Goal: Task Accomplishment & Management: Use online tool/utility

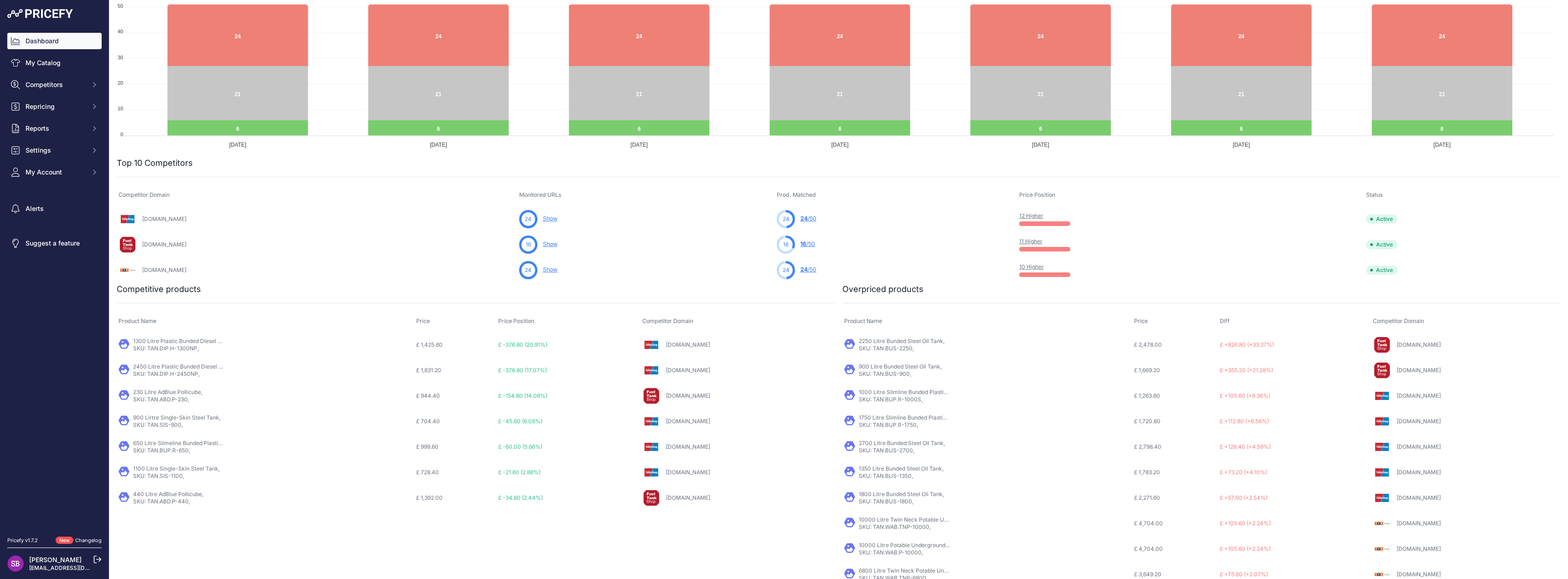
scroll to position [153, 0]
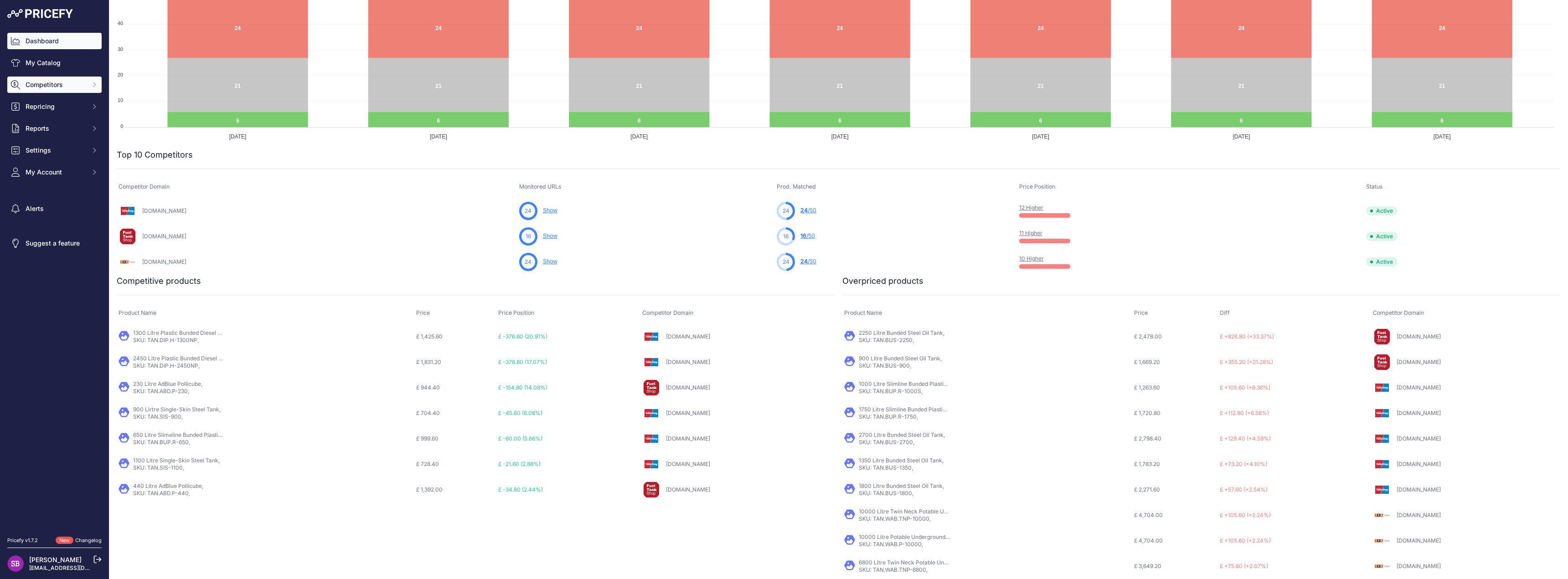
click at [43, 88] on span "Competitors" at bounding box center [55, 85] width 60 height 9
click at [41, 98] on link "Competitors" at bounding box center [54, 101] width 94 height 16
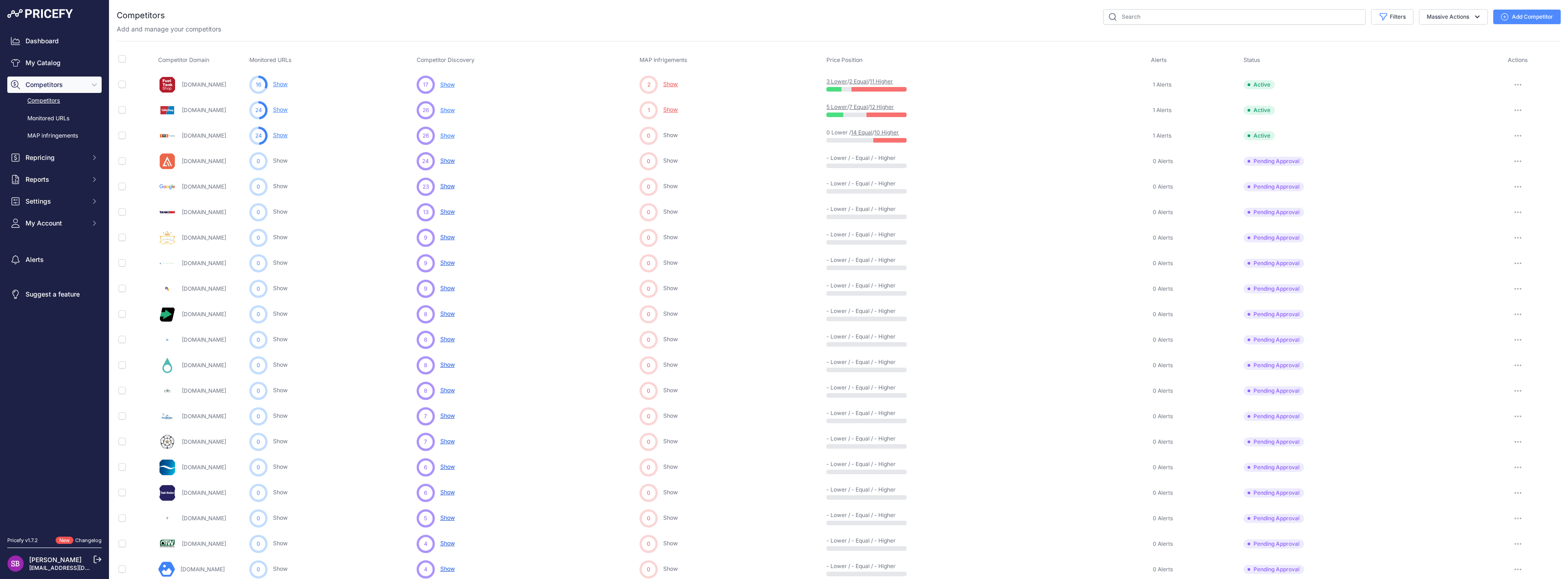
click at [892, 133] on link "10 Higher" at bounding box center [886, 132] width 24 height 7
click at [37, 122] on link "Monitored URLs" at bounding box center [54, 119] width 94 height 16
click at [33, 134] on link "MAP infringements" at bounding box center [54, 136] width 94 height 16
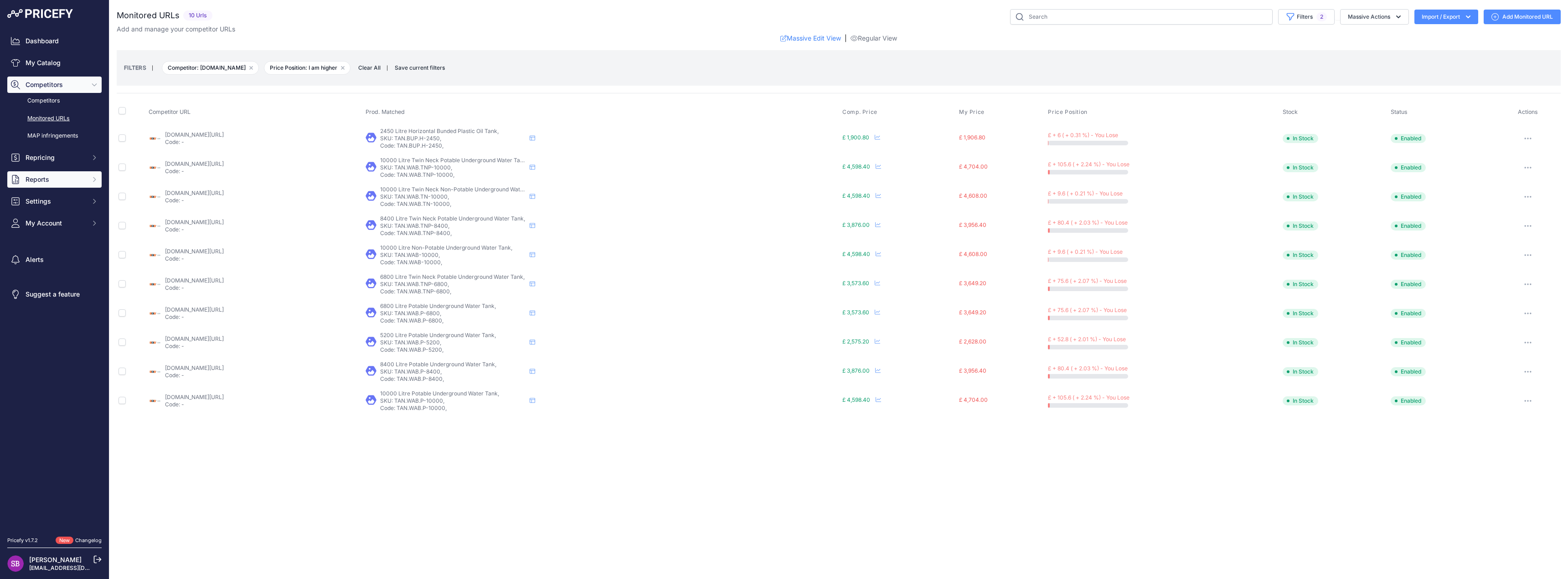
click at [23, 181] on button "Reports" at bounding box center [54, 179] width 94 height 16
click at [74, 201] on link "My Reports" at bounding box center [54, 196] width 94 height 16
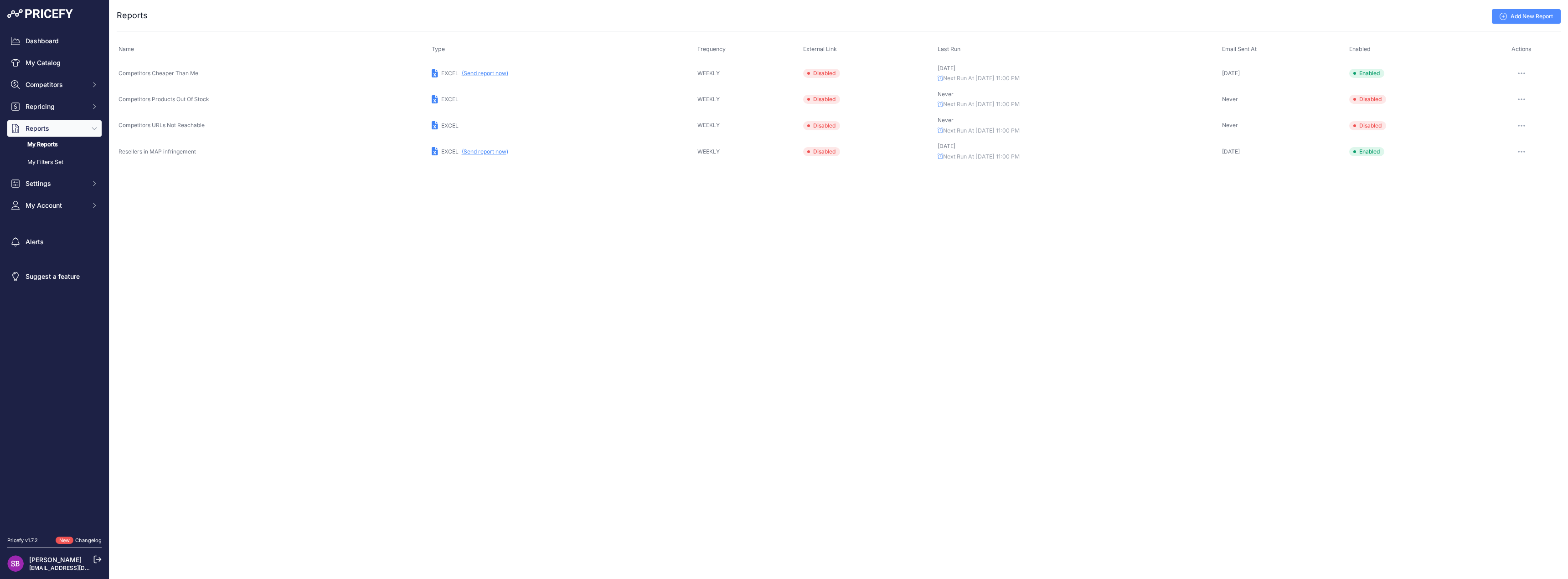
click at [475, 151] on button "(Send report now)" at bounding box center [485, 151] width 46 height 7
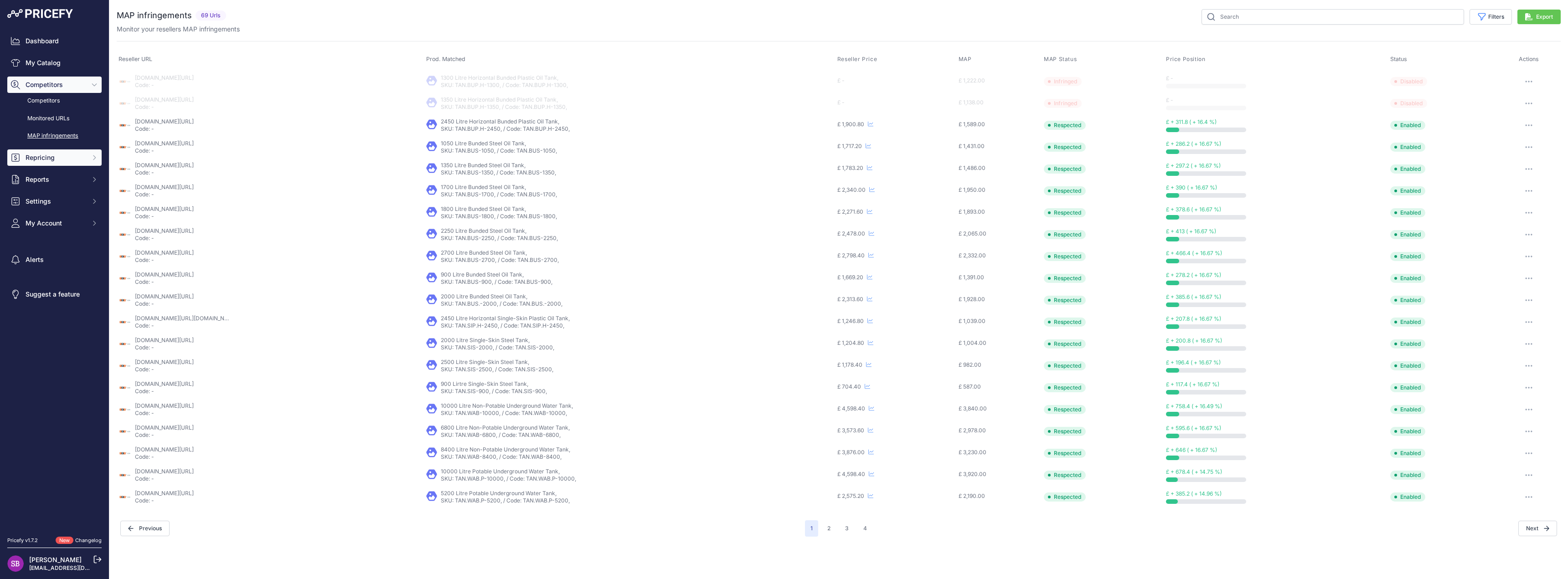
click at [88, 163] on button "Repricing" at bounding box center [54, 158] width 94 height 16
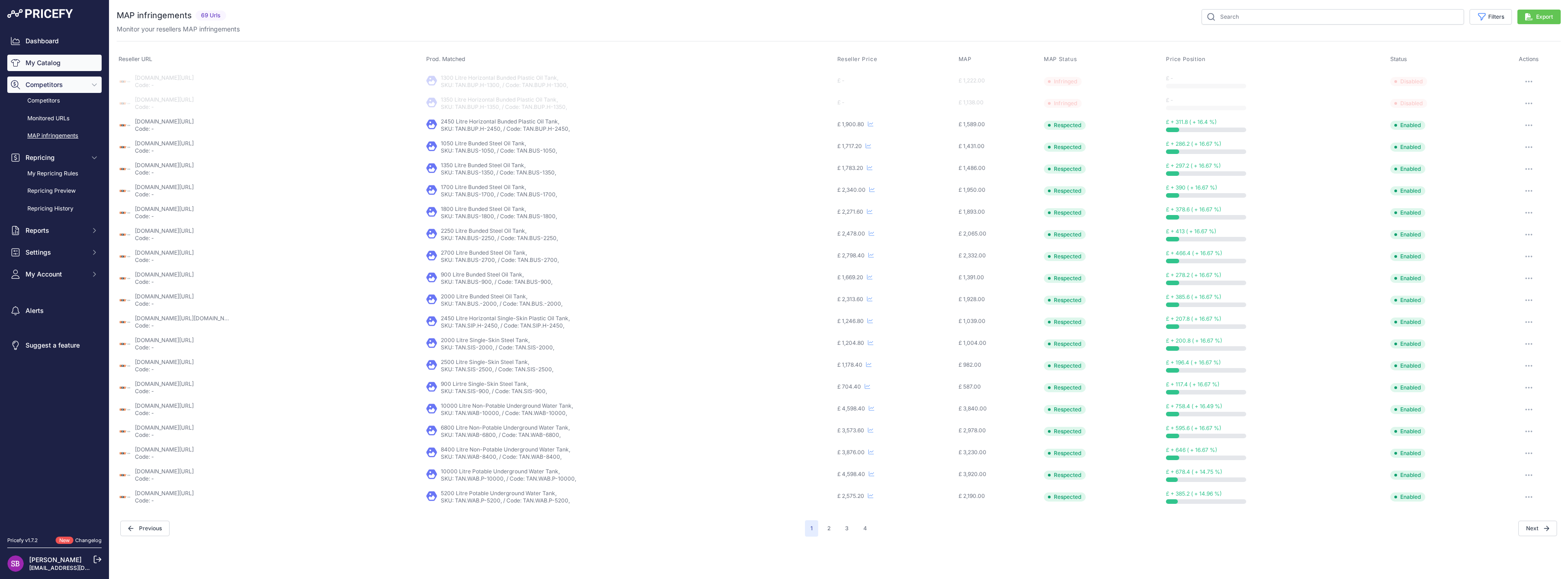
click at [36, 63] on link "My Catalog" at bounding box center [54, 63] width 94 height 16
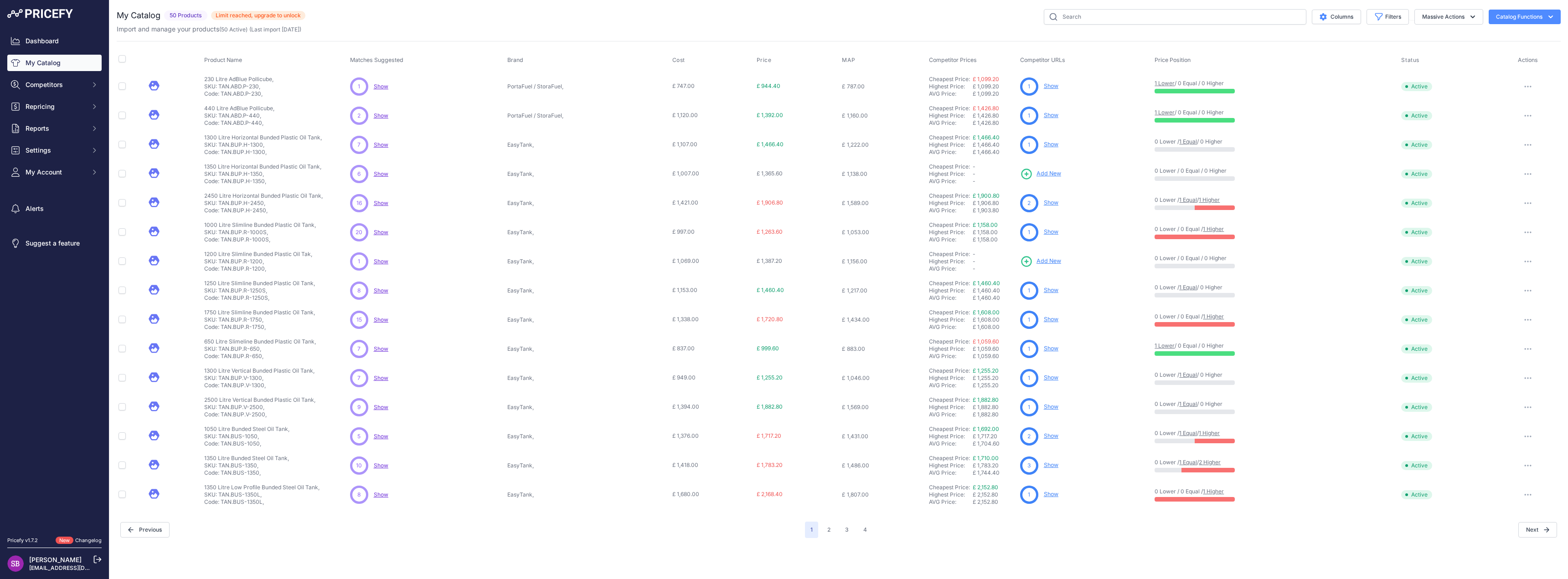
click at [1194, 465] on link "1 Equal" at bounding box center [1188, 462] width 18 height 7
click at [82, 128] on span "Reports" at bounding box center [55, 128] width 60 height 9
click at [86, 138] on link "My Reports" at bounding box center [54, 145] width 94 height 16
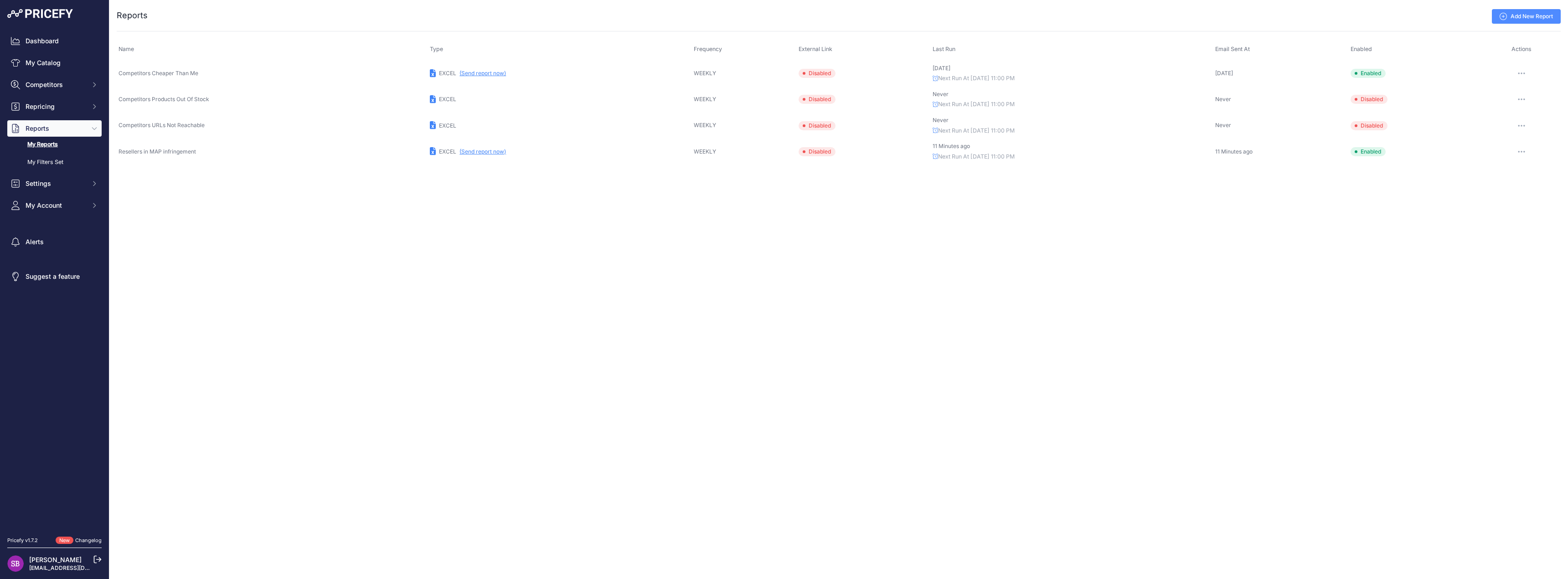
click at [462, 71] on button "(Send report now)" at bounding box center [483, 74] width 46 height 7
click at [63, 39] on link "Dashboard" at bounding box center [54, 41] width 94 height 16
